Goal: Information Seeking & Learning: Learn about a topic

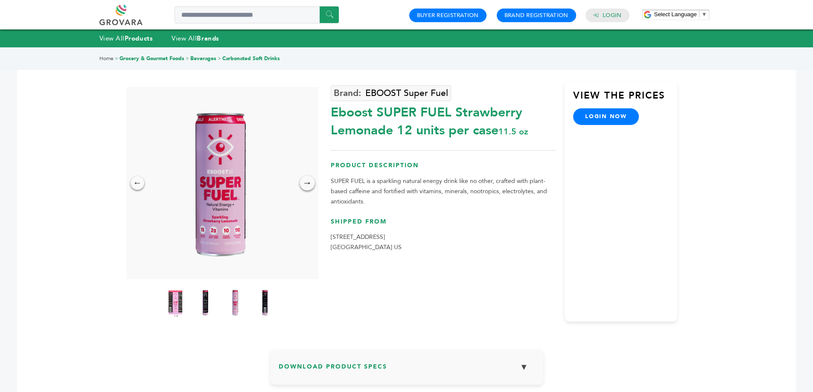
click at [308, 183] on div "→" at bounding box center [307, 182] width 15 height 15
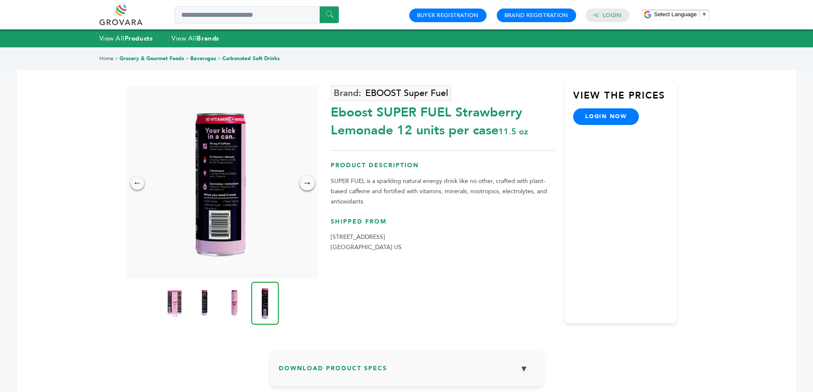
click at [308, 183] on div "→" at bounding box center [307, 182] width 15 height 15
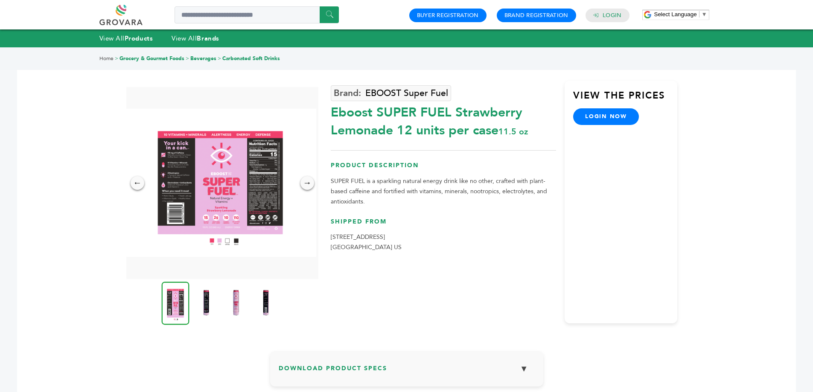
click at [245, 190] on img at bounding box center [220, 183] width 192 height 149
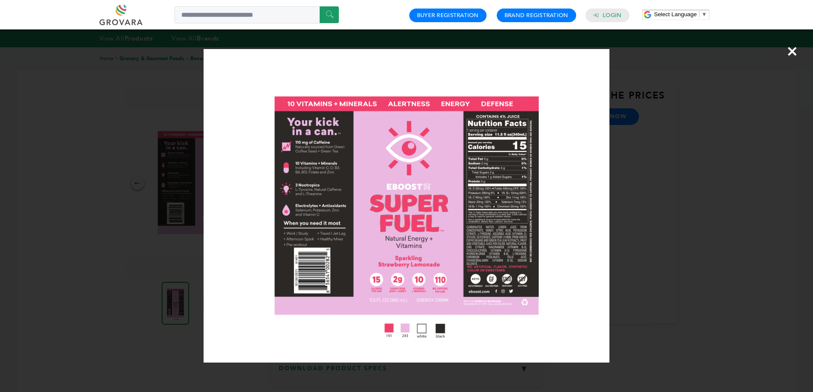
click at [793, 52] on span "×" at bounding box center [793, 51] width 12 height 24
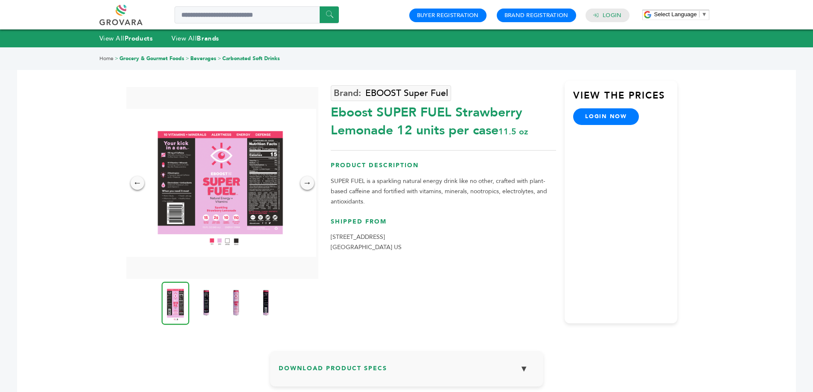
click at [245, 58] on link "Carbonated Soft Drinks" at bounding box center [251, 58] width 58 height 7
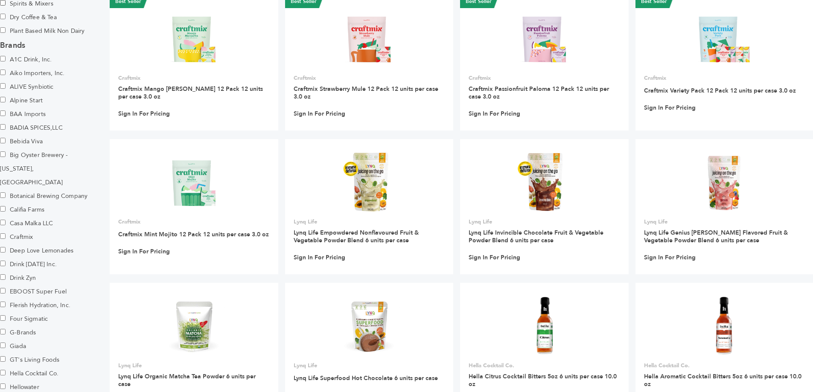
scroll to position [299, 0]
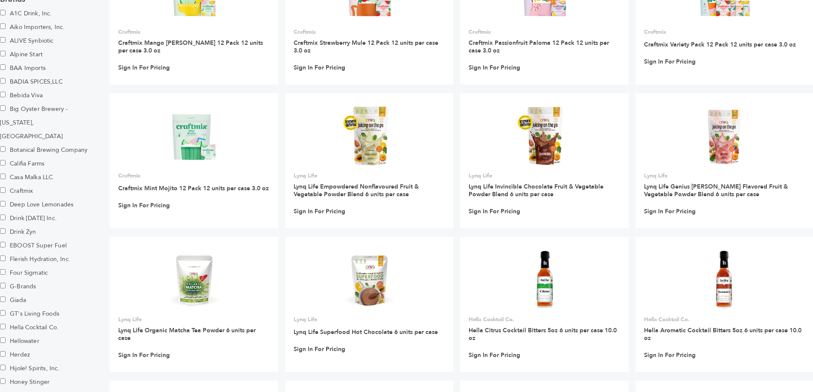
click at [22, 239] on label "EBOOST Super Fuel" at bounding box center [33, 246] width 67 height 14
click at [18, 239] on label "EBOOST Super Fuel" at bounding box center [33, 246] width 67 height 14
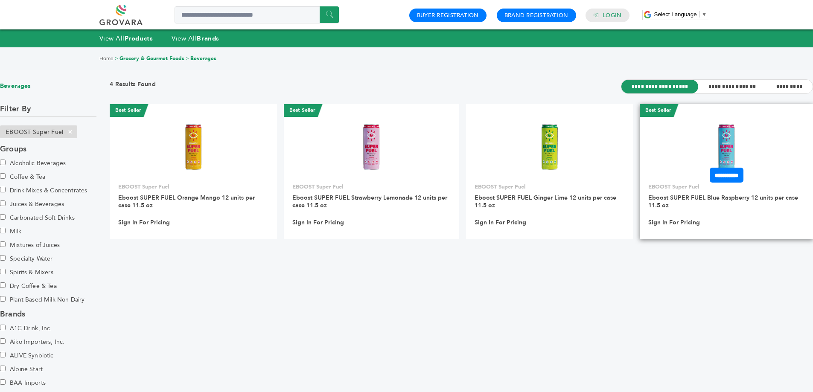
click at [694, 148] on link at bounding box center [726, 147] width 173 height 73
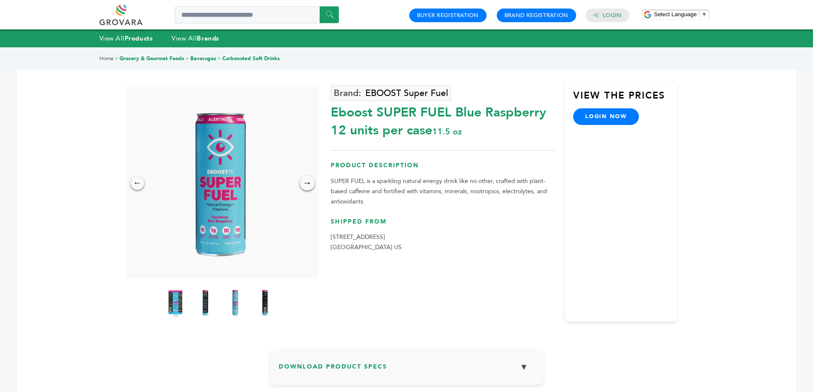
click at [306, 180] on div "→" at bounding box center [307, 182] width 15 height 15
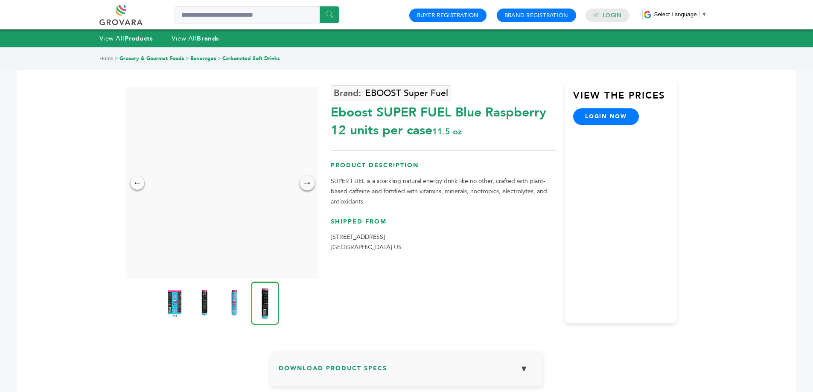
click at [306, 180] on div "→" at bounding box center [307, 182] width 15 height 15
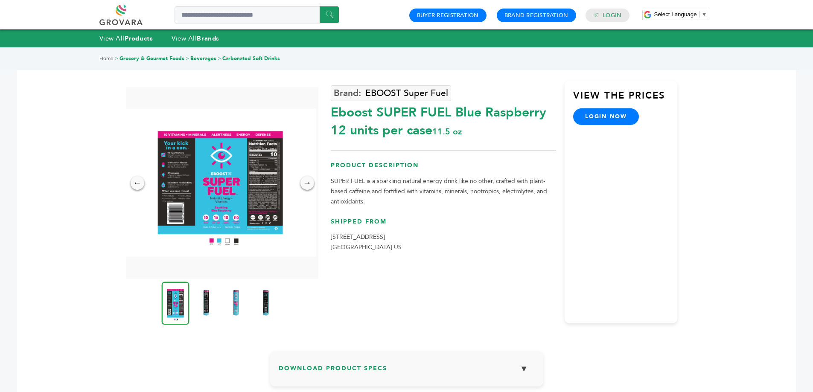
click at [177, 302] on img at bounding box center [175, 303] width 28 height 43
